Goal: Task Accomplishment & Management: Manage account settings

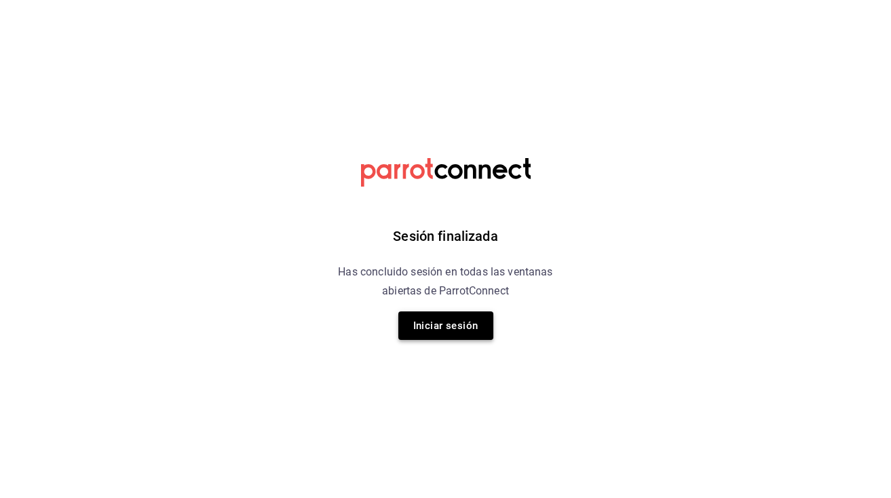
click at [440, 331] on button "Iniciar sesión" at bounding box center [445, 326] width 95 height 29
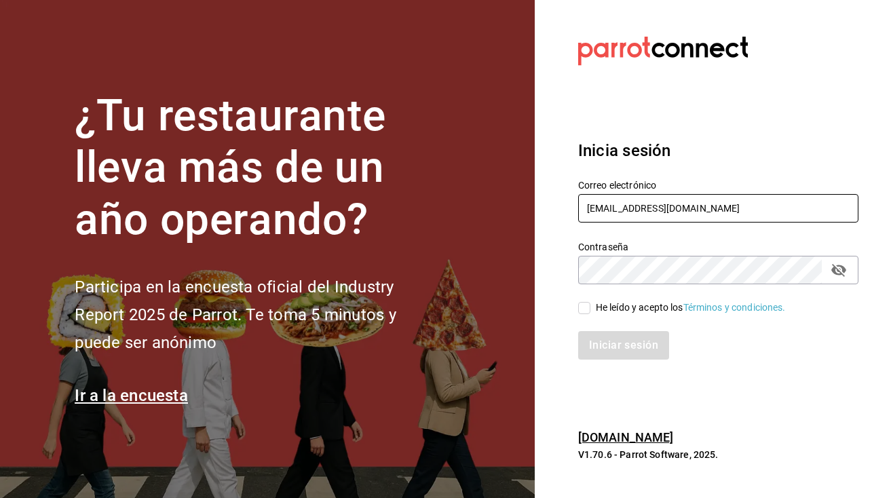
type input "mutliser@chilaquilazzos.com"
click at [590, 309] on input "He leído y acepto los Términos y condiciones." at bounding box center [584, 308] width 12 height 12
checkbox input "true"
click at [601, 352] on button "Iniciar sesión" at bounding box center [624, 345] width 92 height 29
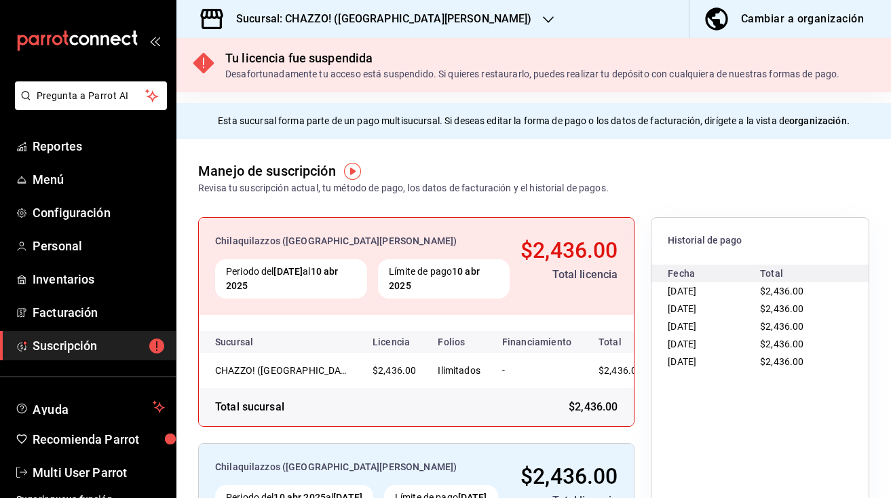
click at [319, 17] on h3 "Sucursal: CHAZZO! ([GEOGRAPHIC_DATA][PERSON_NAME])" at bounding box center [378, 19] width 307 height 16
click at [363, 11] on h3 "Sucursal: CHAZZO! ([GEOGRAPHIC_DATA][PERSON_NAME])" at bounding box center [378, 19] width 307 height 16
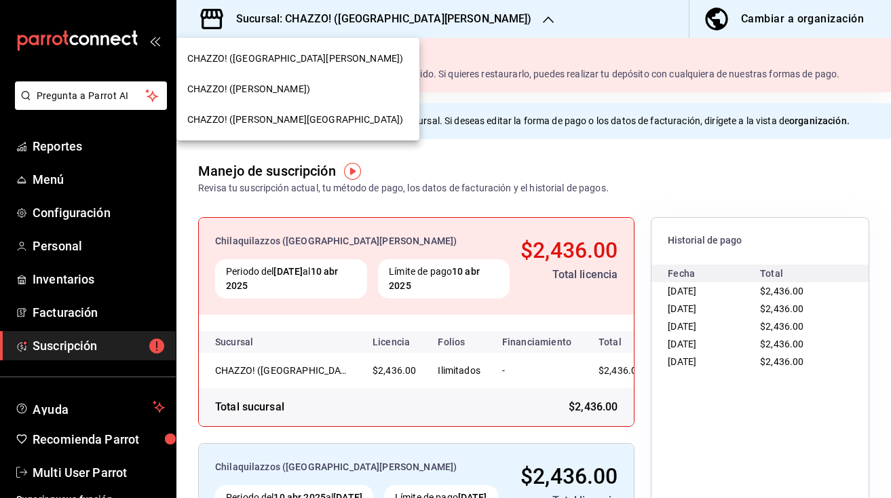
click at [291, 95] on span "CHAZZO! ([PERSON_NAME])" at bounding box center [248, 89] width 123 height 14
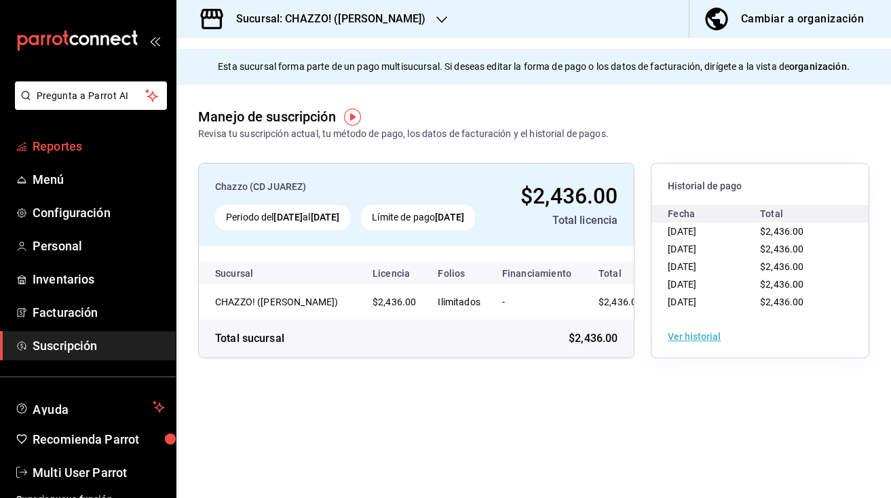
click at [70, 151] on span "Reportes" at bounding box center [99, 146] width 132 height 18
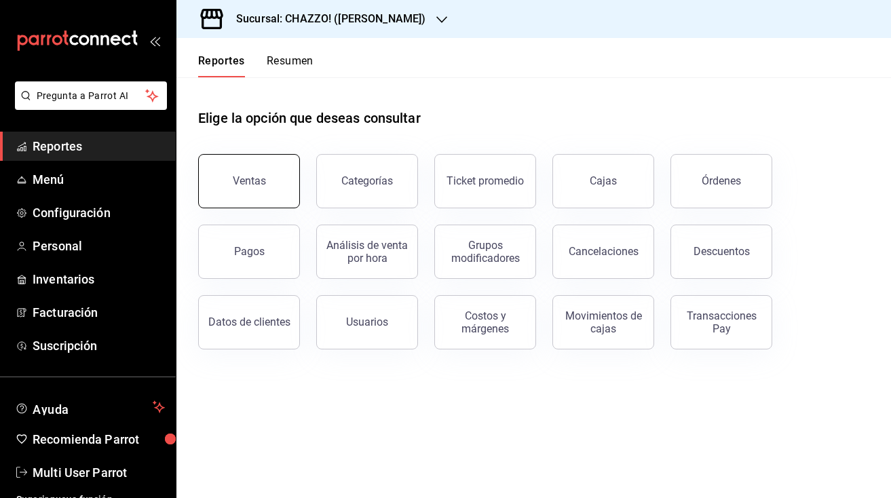
click at [250, 187] on div "Ventas" at bounding box center [249, 180] width 33 height 13
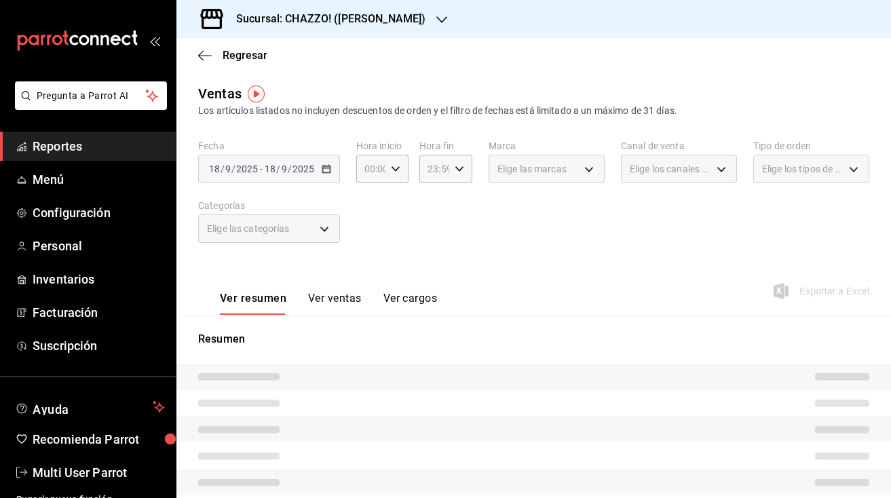
click at [213, 62] on div "Regresar" at bounding box center [533, 55] width 715 height 35
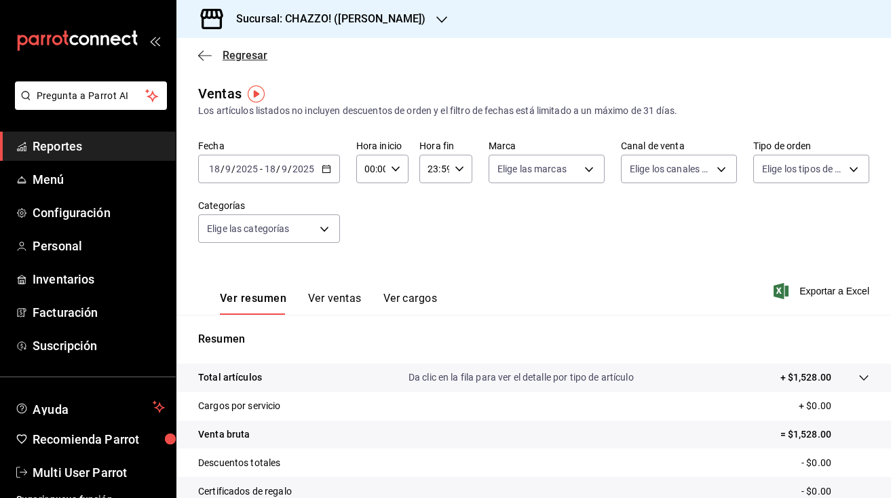
click at [201, 58] on icon "button" at bounding box center [200, 55] width 5 height 10
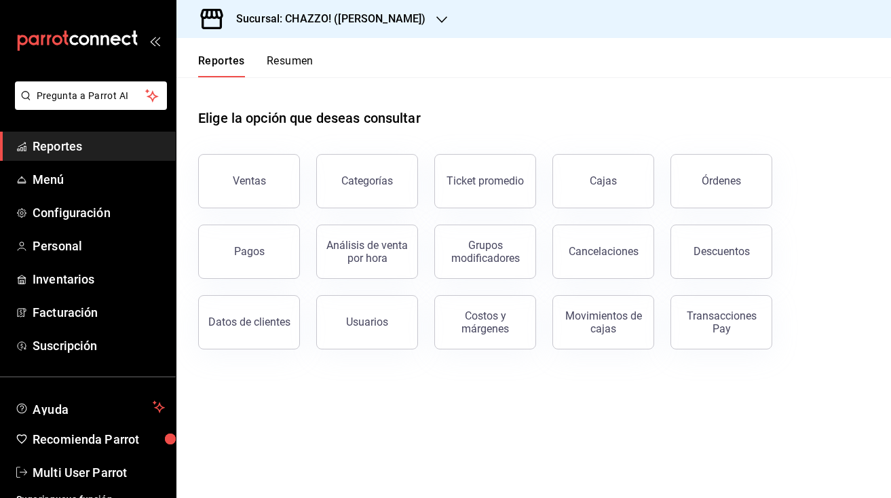
click at [288, 59] on button "Resumen" at bounding box center [290, 65] width 47 height 23
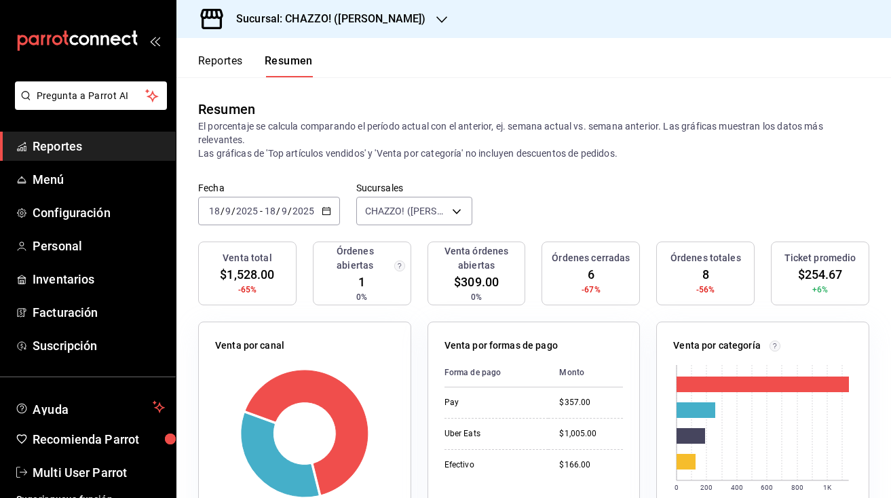
click at [393, 17] on h3 "Sucursal: CHAZZO! ([PERSON_NAME])" at bounding box center [325, 19] width 200 height 16
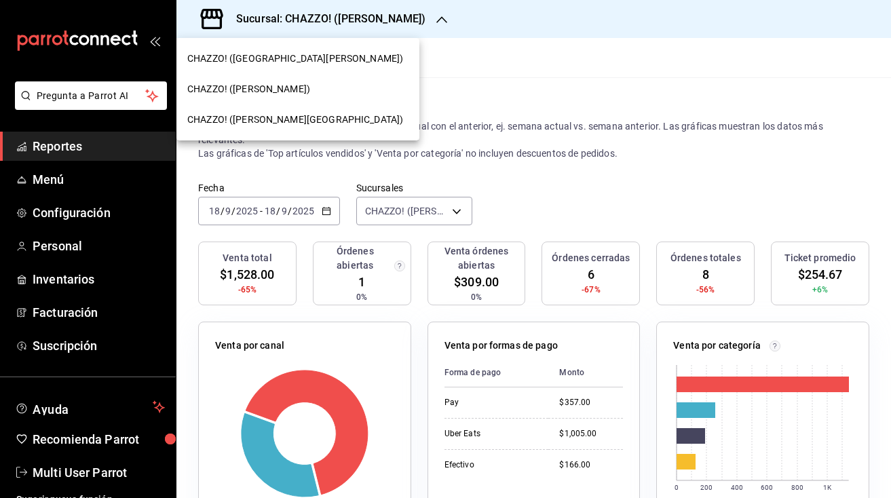
click at [276, 117] on span "CHAZZO! ([PERSON_NAME][GEOGRAPHIC_DATA])" at bounding box center [295, 120] width 216 height 14
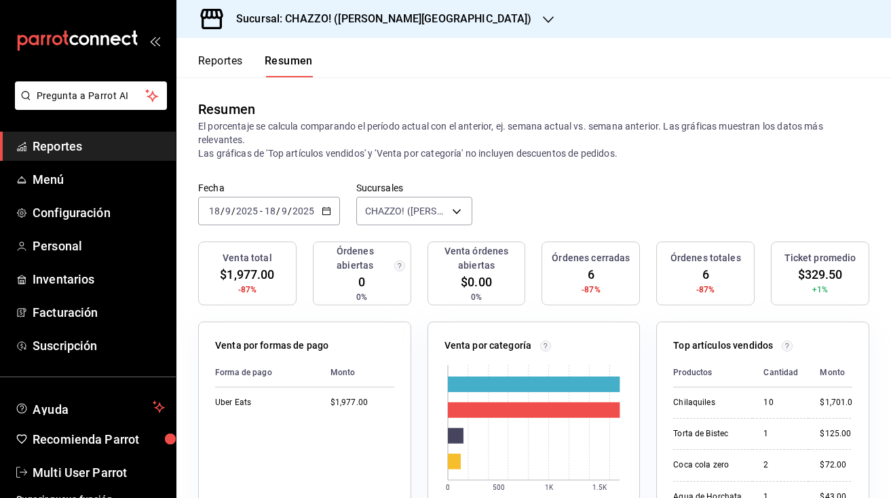
click at [368, 24] on h3 "Sucursal: CHAZZO! ([PERSON_NAME][GEOGRAPHIC_DATA])" at bounding box center [378, 19] width 307 height 16
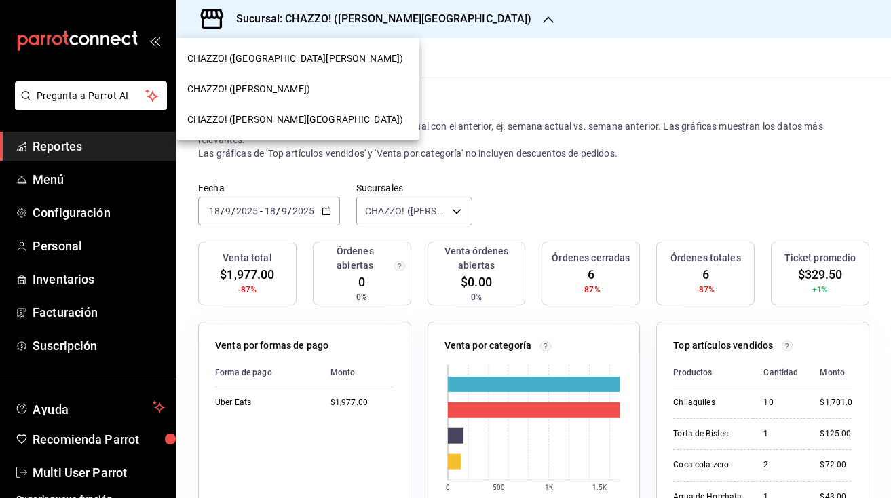
click at [442, 82] on div at bounding box center [445, 249] width 891 height 498
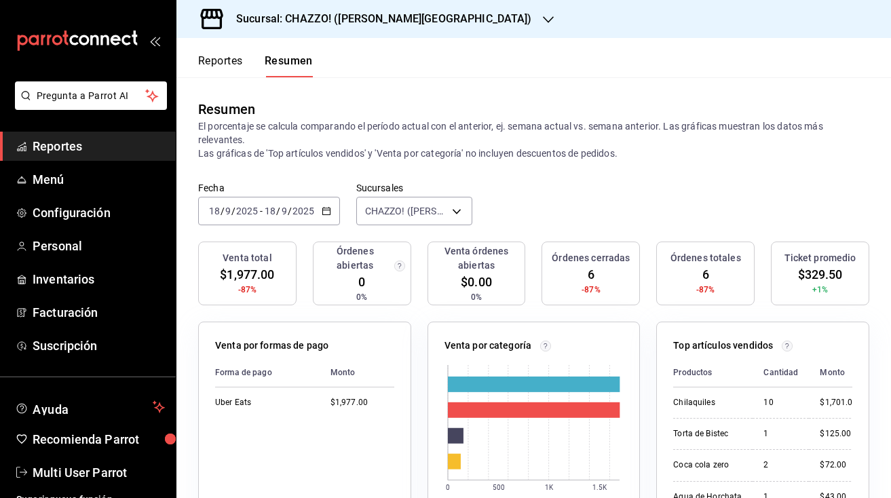
click at [372, 90] on div "Resumen El porcentaje se calcula comparando el período actual con el anterior, …" at bounding box center [533, 129] width 715 height 105
click at [371, 20] on h3 "Sucursal: CHAZZO! ([PERSON_NAME][GEOGRAPHIC_DATA])" at bounding box center [378, 19] width 307 height 16
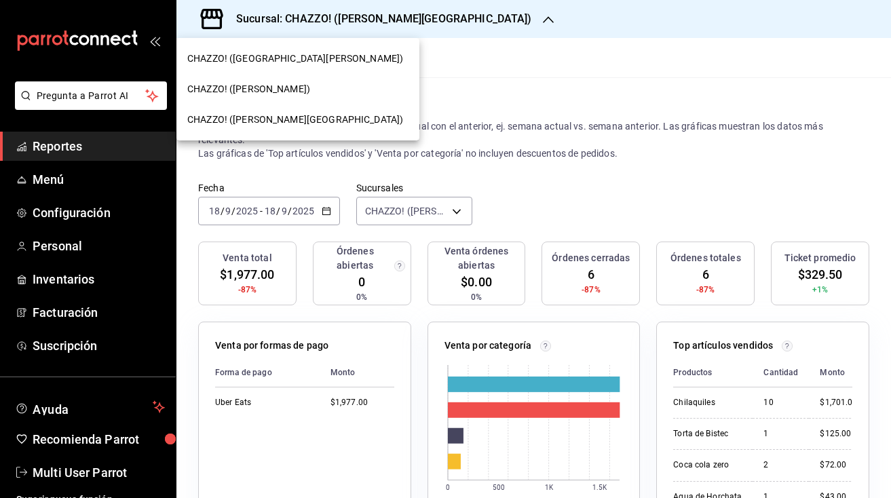
click at [488, 142] on div at bounding box center [445, 249] width 891 height 498
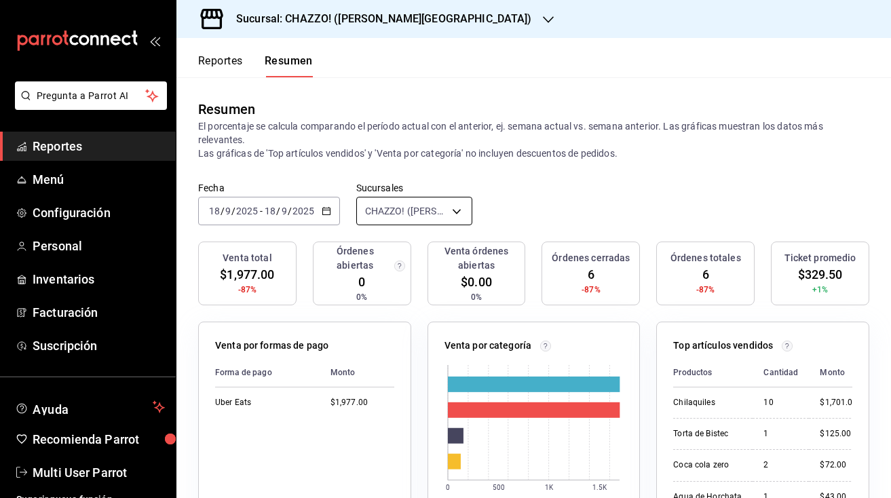
click at [442, 200] on body "Pregunta a Parrot AI Reportes Menú Configuración Personal Inventarios Facturaci…" at bounding box center [445, 249] width 891 height 498
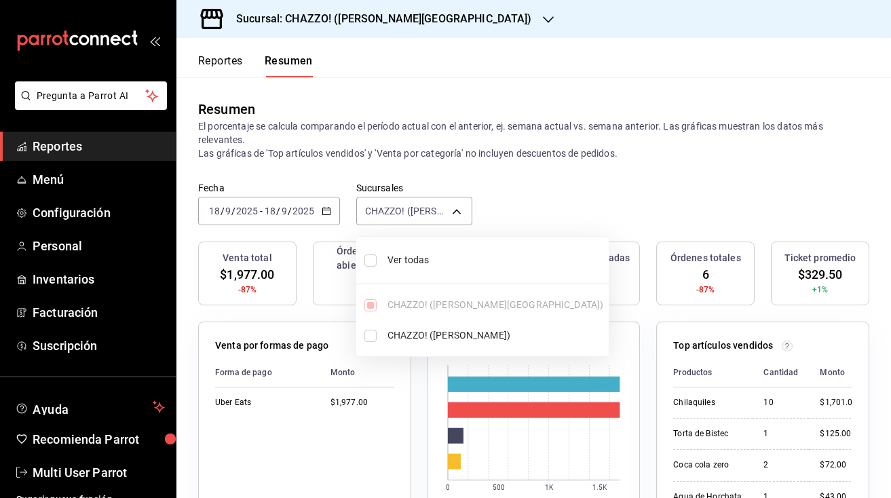
click at [371, 259] on input "checkbox" at bounding box center [370, 261] width 12 height 12
checkbox input "true"
type input "[object Object],[object Object]"
checkbox input "true"
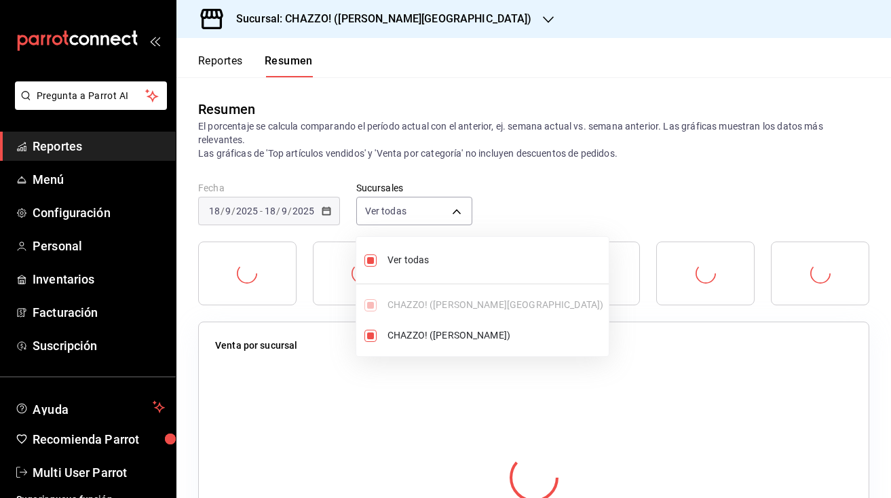
click at [542, 184] on div at bounding box center [445, 249] width 891 height 498
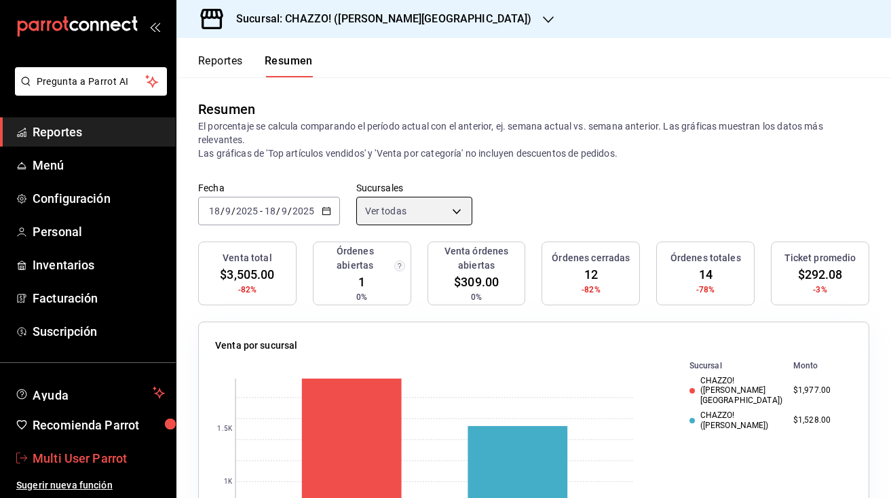
scroll to position [14, 0]
click at [86, 456] on span "Multi User Parrot" at bounding box center [99, 458] width 132 height 18
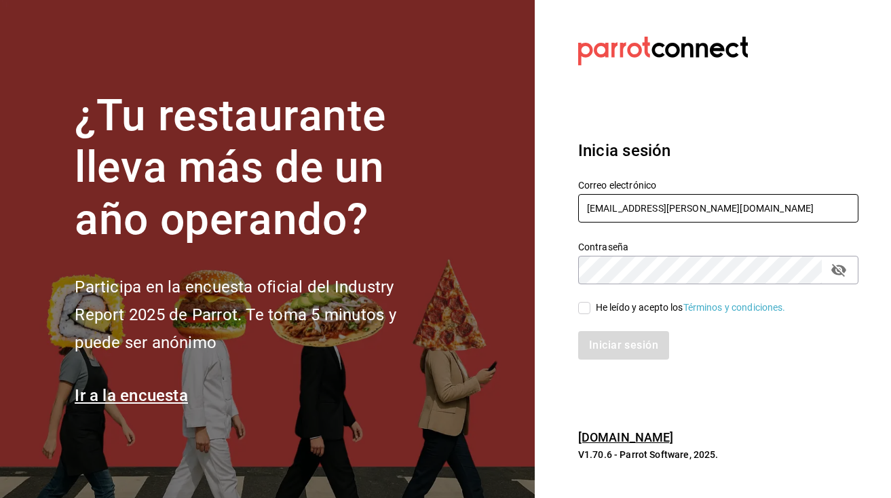
type input "[EMAIL_ADDRESS][PERSON_NAME][DOMAIN_NAME]"
click at [586, 311] on input "He leído y acepto los Términos y condiciones." at bounding box center [584, 308] width 12 height 12
checkbox input "true"
click at [610, 337] on button "Iniciar sesión" at bounding box center [624, 345] width 92 height 29
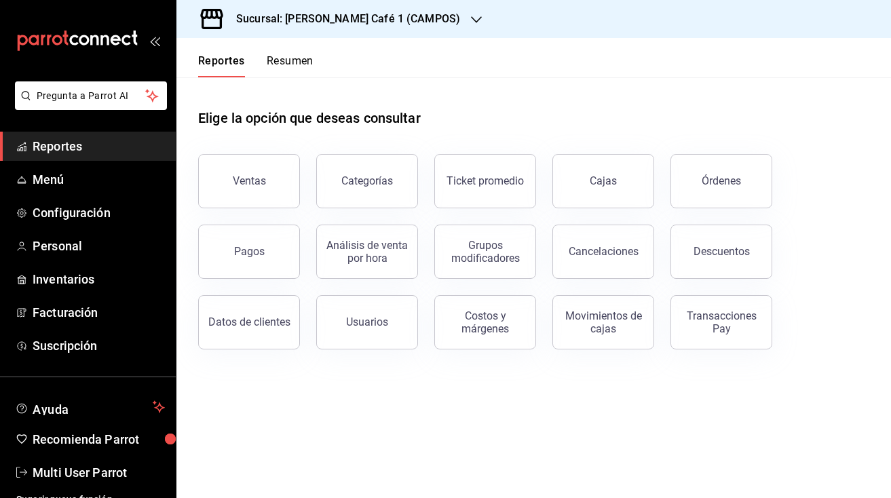
click at [286, 58] on button "Resumen" at bounding box center [290, 65] width 47 height 23
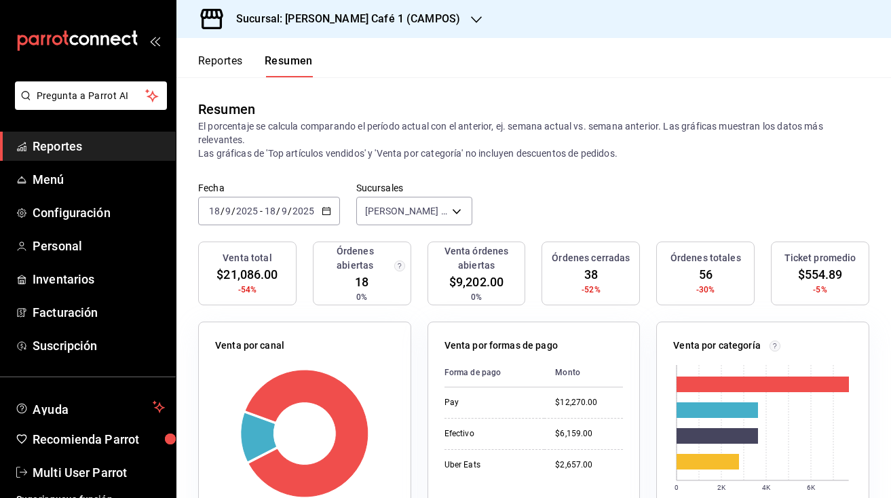
click at [390, 17] on h3 "Sucursal: Rocco Café 1 (CAMPOS)" at bounding box center [342, 19] width 235 height 16
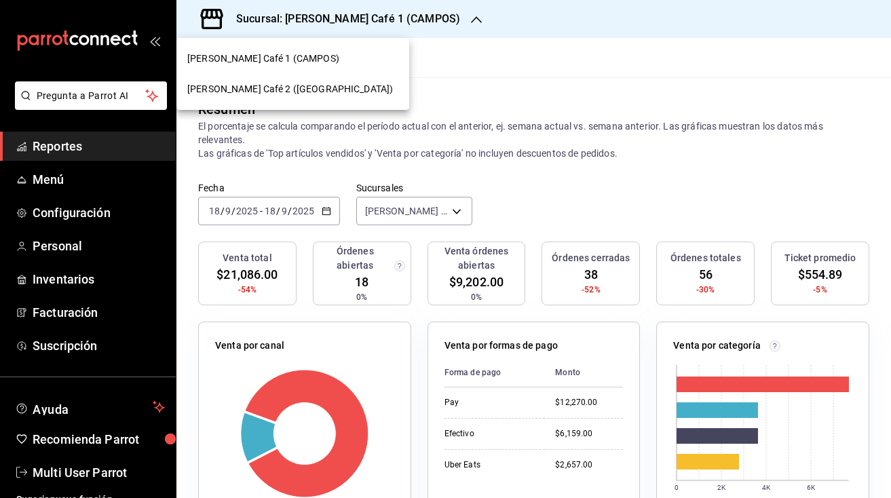
click at [424, 96] on div at bounding box center [445, 249] width 891 height 498
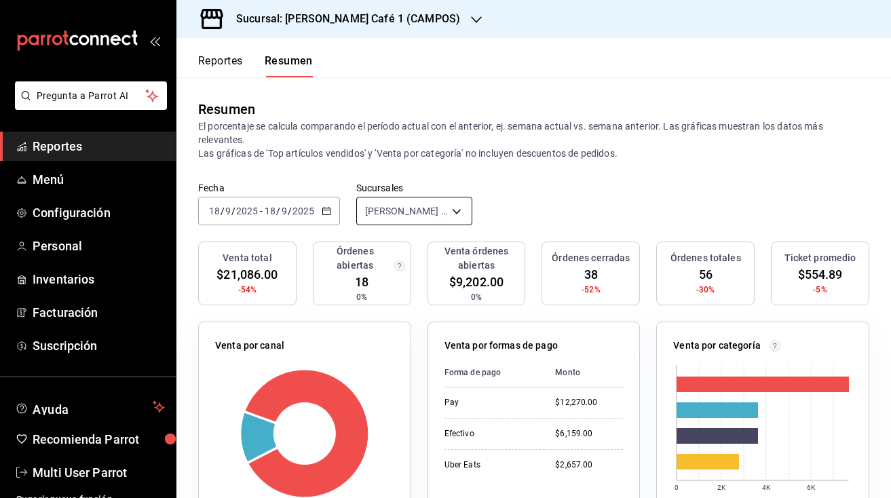
click at [400, 204] on body "Pregunta a Parrot AI Reportes Menú Configuración Personal Inventarios Facturaci…" at bounding box center [445, 249] width 891 height 498
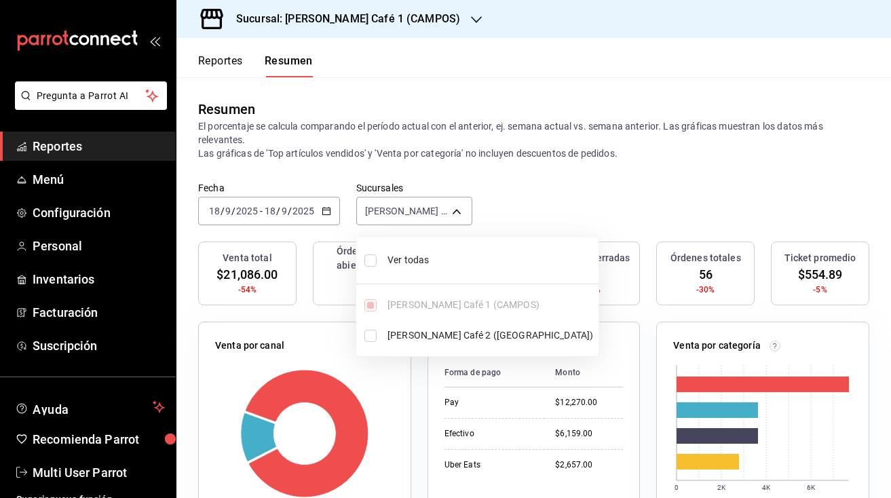
click at [368, 261] on input "checkbox" at bounding box center [370, 261] width 12 height 12
checkbox input "true"
type input "[object Object],[object Object]"
checkbox input "true"
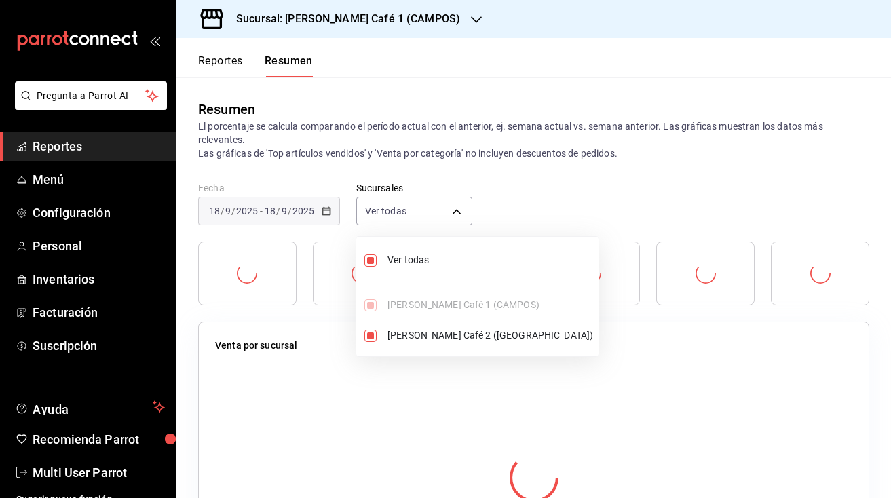
click at [541, 193] on div at bounding box center [445, 249] width 891 height 498
